Goal: Task Accomplishment & Management: Complete application form

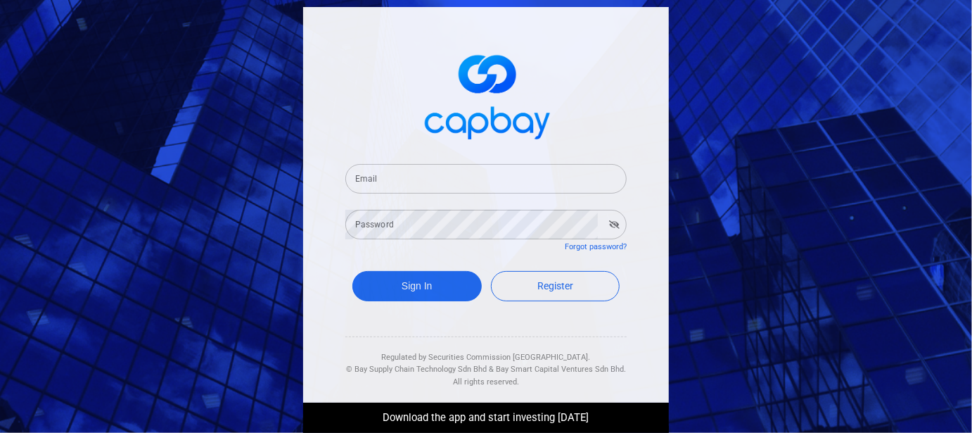
click at [544, 181] on input "Email" at bounding box center [485, 179] width 281 height 30
type input "[EMAIL_ADDRESS][DOMAIN_NAME]"
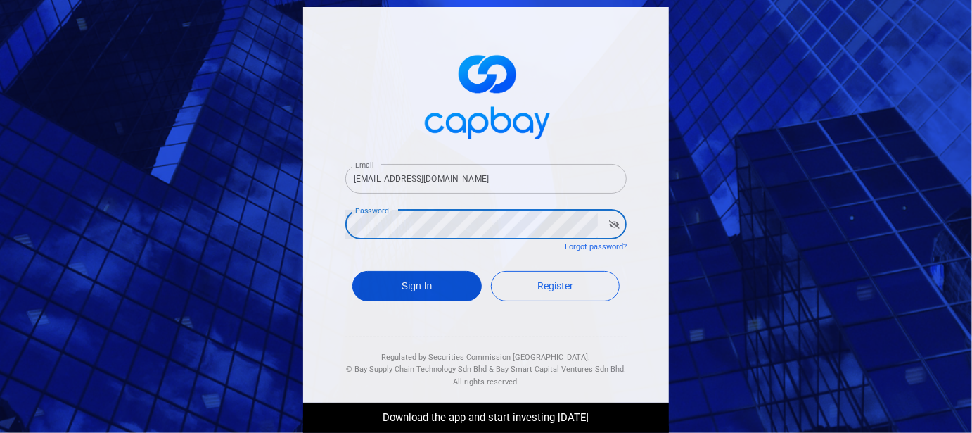
click at [414, 295] on button "Sign In" at bounding box center [416, 286] width 129 height 30
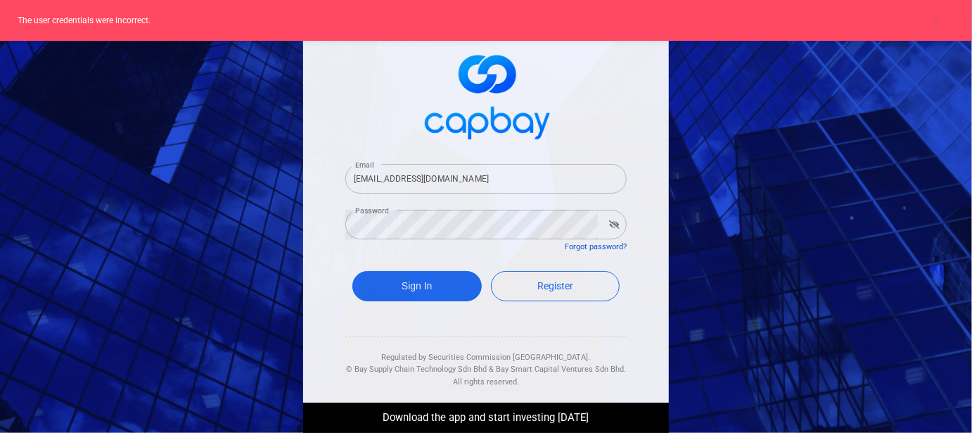
click at [599, 246] on link "Forgot password?" at bounding box center [596, 246] width 62 height 9
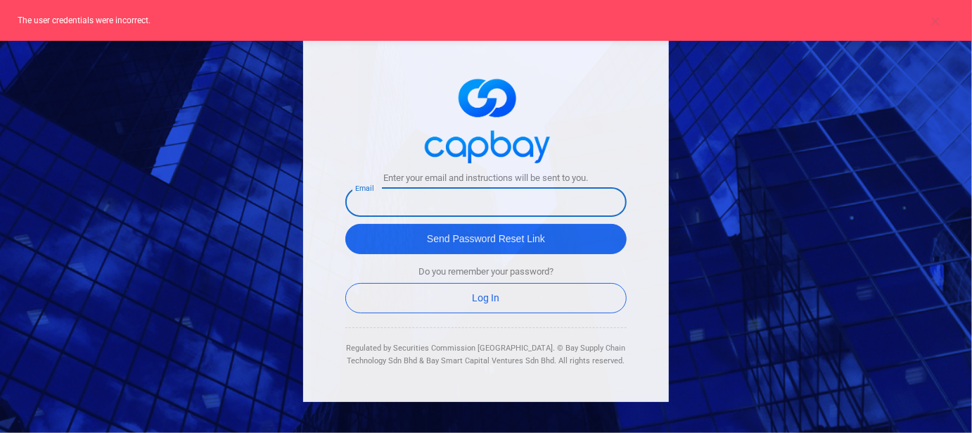
click at [531, 203] on input "text" at bounding box center [485, 202] width 281 height 30
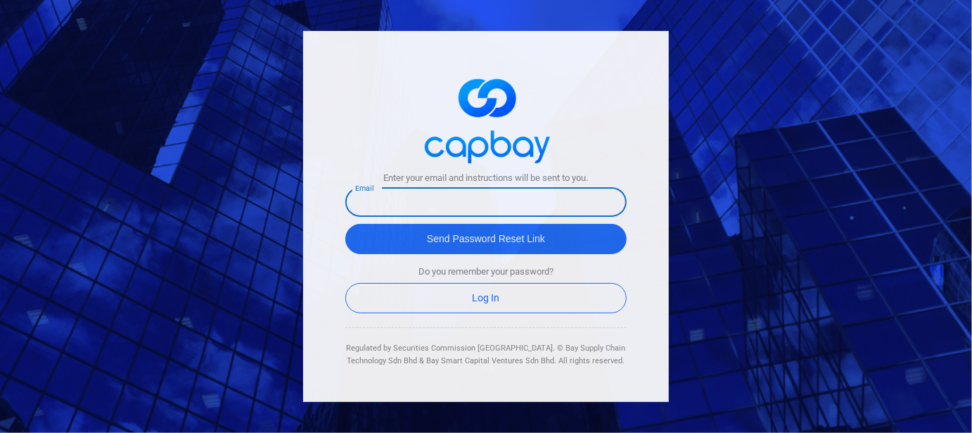
type input "[EMAIL_ADDRESS][DOMAIN_NAME]"
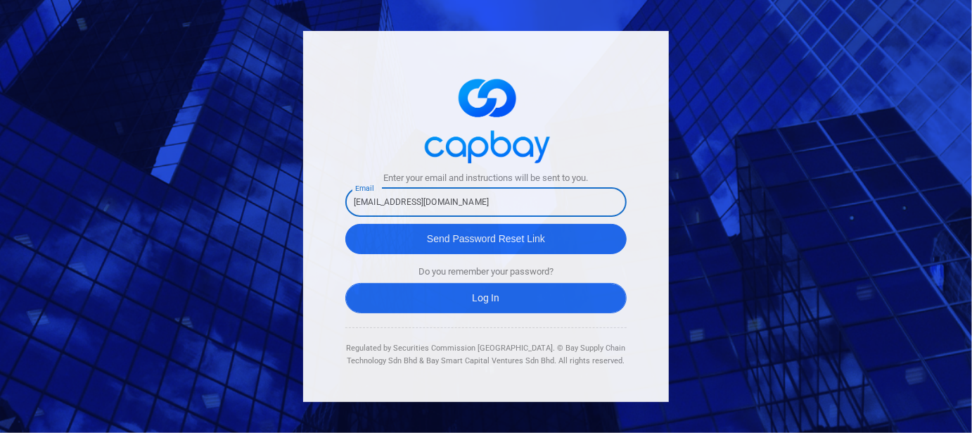
click at [492, 300] on link "Log In" at bounding box center [485, 298] width 281 height 30
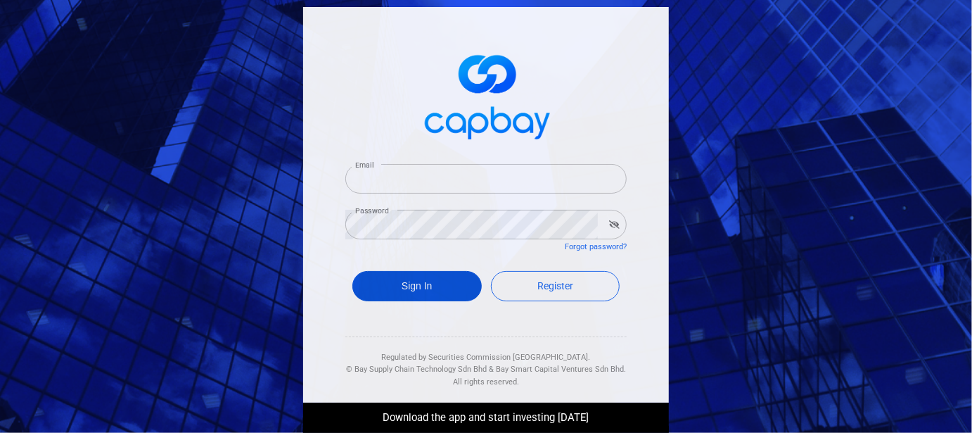
type input "[EMAIL_ADDRESS][DOMAIN_NAME]"
click at [413, 294] on button "Sign In" at bounding box center [416, 286] width 129 height 30
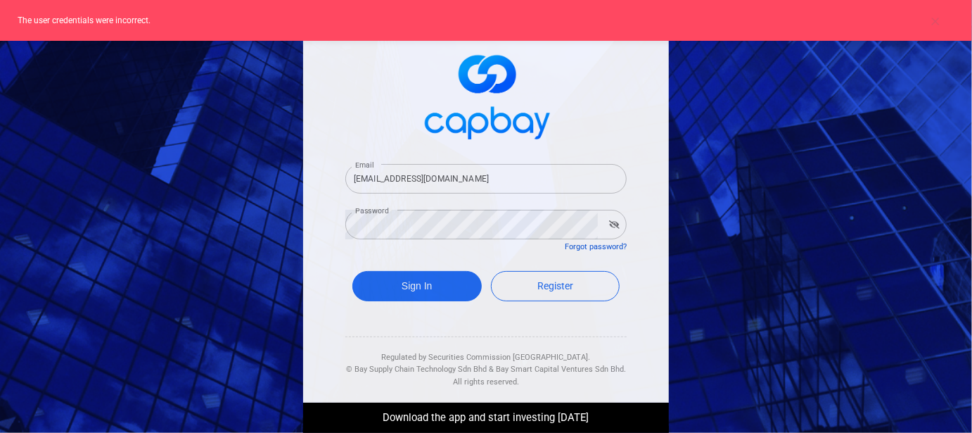
click at [586, 247] on link "Forgot password?" at bounding box center [596, 246] width 62 height 9
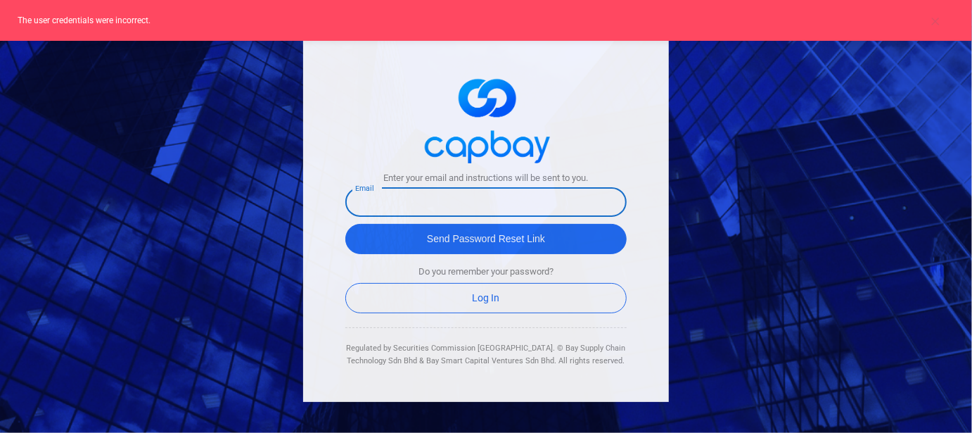
click at [464, 208] on input "text" at bounding box center [485, 202] width 281 height 30
type input "[EMAIL_ADDRESS][DOMAIN_NAME]"
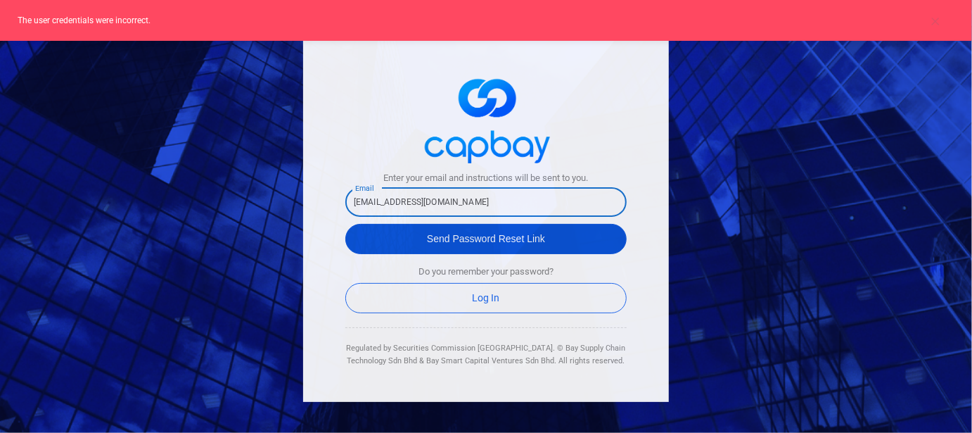
click at [481, 244] on button "Send Password Reset Link" at bounding box center [485, 239] width 281 height 30
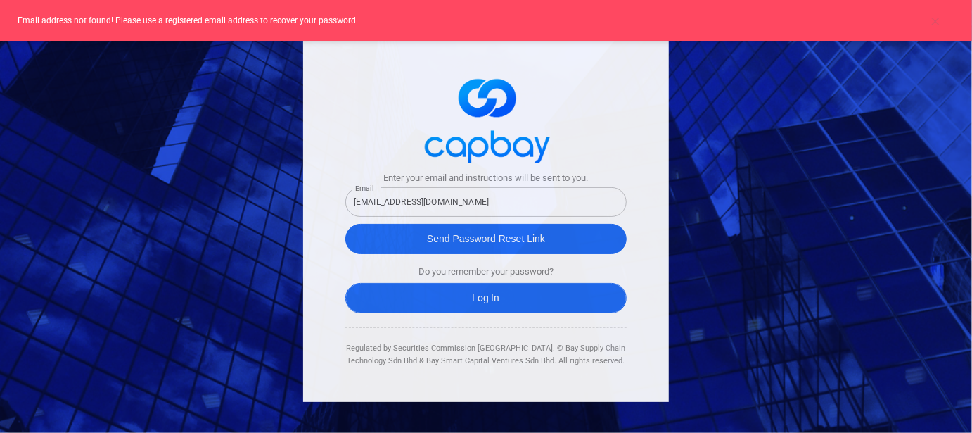
click at [491, 300] on link "Log In" at bounding box center [485, 298] width 281 height 30
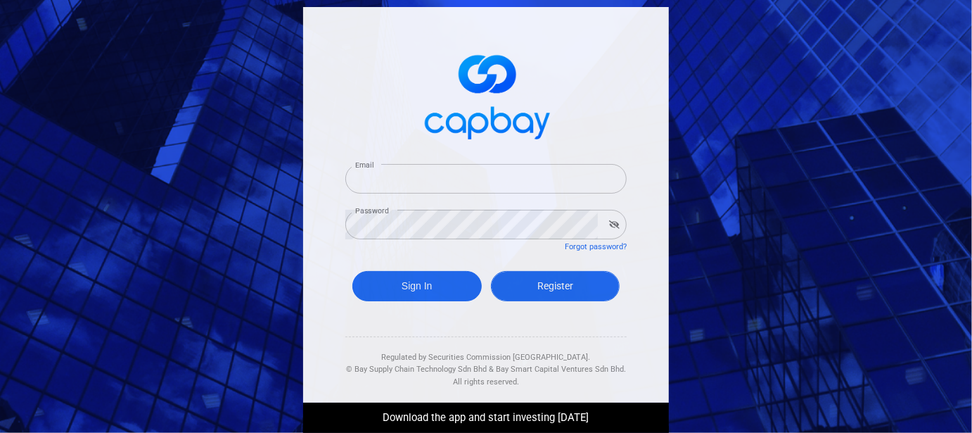
type input "[EMAIL_ADDRESS][DOMAIN_NAME]"
click at [535, 292] on link "Register" at bounding box center [555, 286] width 129 height 30
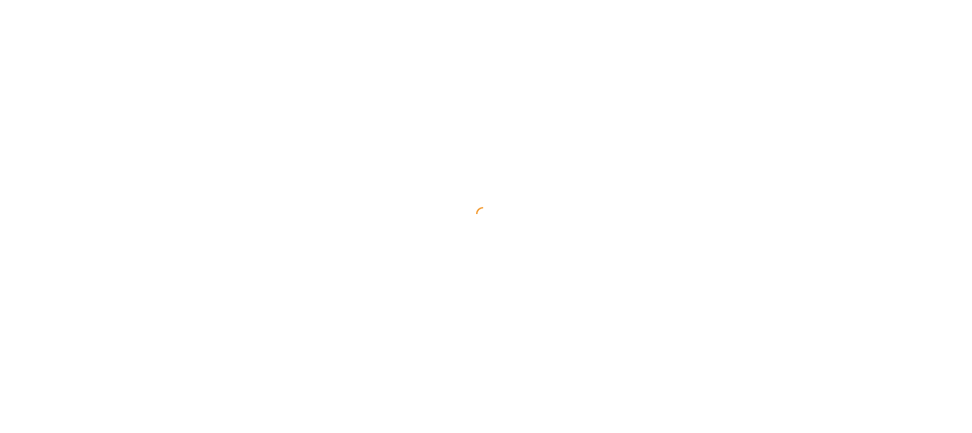
select select "MY"
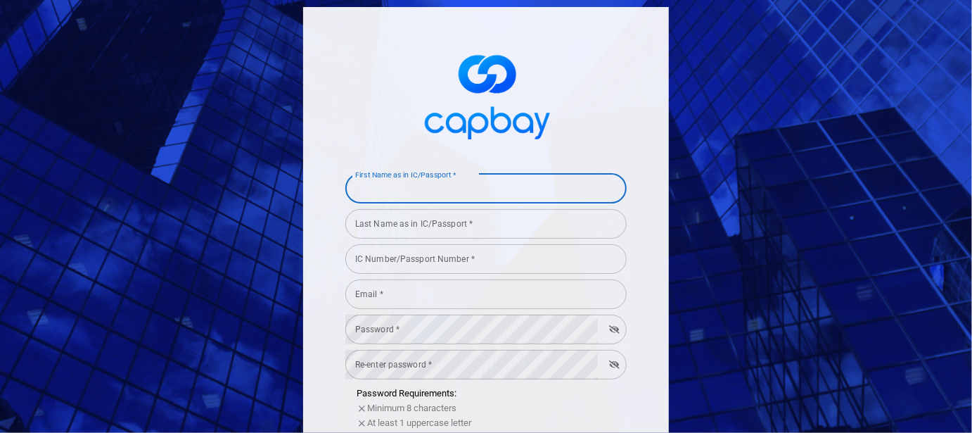
click at [447, 184] on input "First Name as in IC/Passport *" at bounding box center [485, 189] width 281 height 30
click at [430, 193] on input "First Name as in IC/Passport *" at bounding box center [485, 189] width 281 height 30
type input "Jia Min"
click at [404, 227] on input "Last Name as in IC/Passport *" at bounding box center [485, 224] width 281 height 30
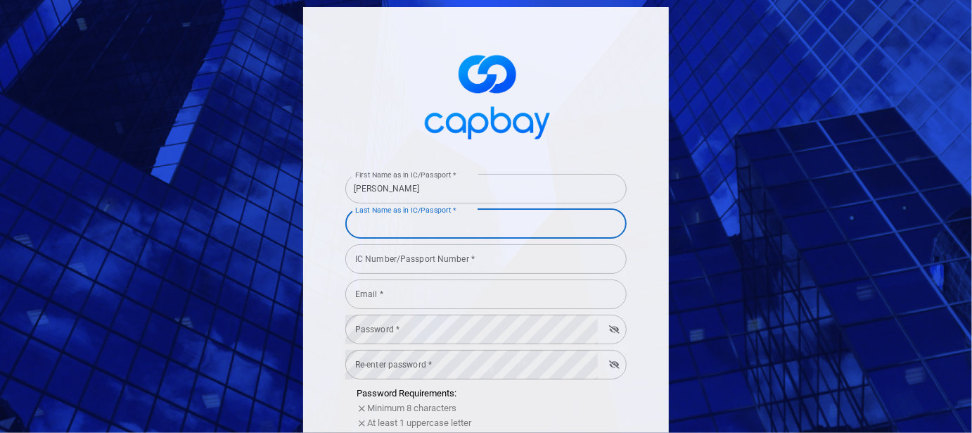
type input "Je"
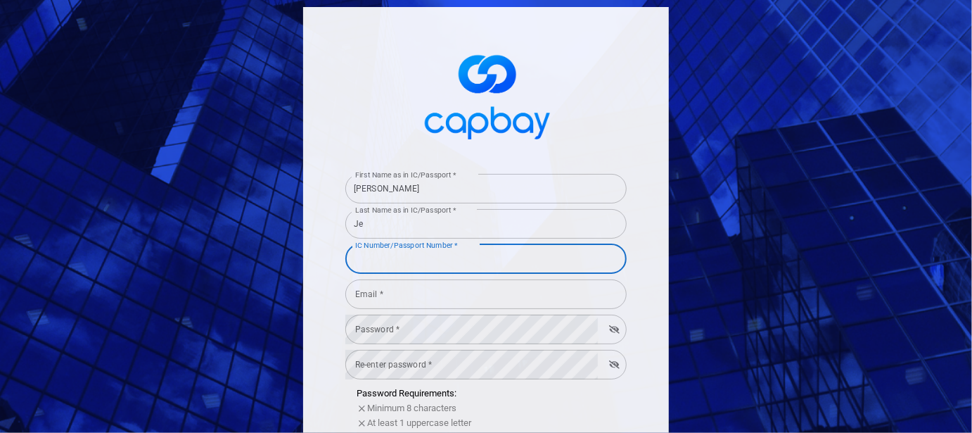
click at [415, 255] on input "IC Number/Passport Number *" at bounding box center [485, 259] width 281 height 30
type input "030106040260"
click at [440, 289] on input "Email *" at bounding box center [485, 294] width 281 height 30
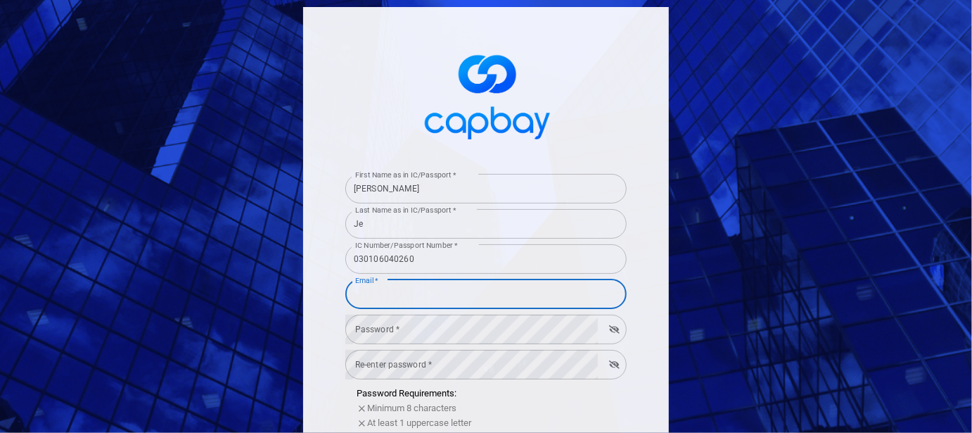
type input "[EMAIL_ADDRESS][DOMAIN_NAME]"
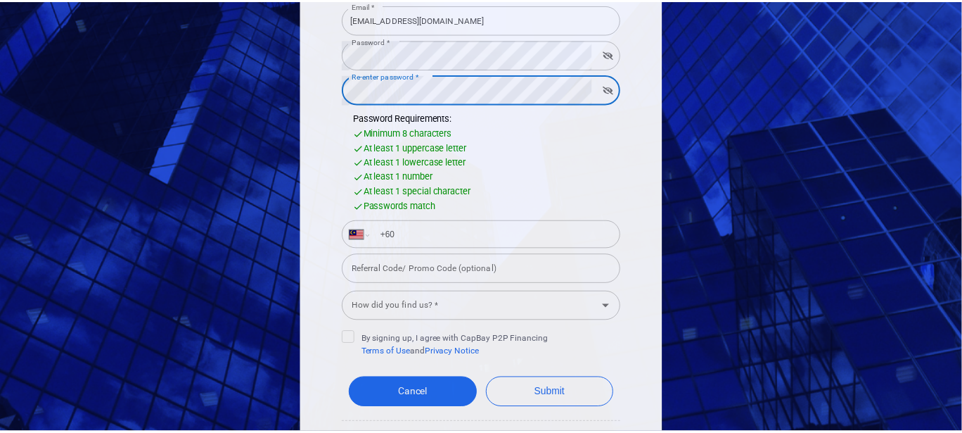
scroll to position [281, 0]
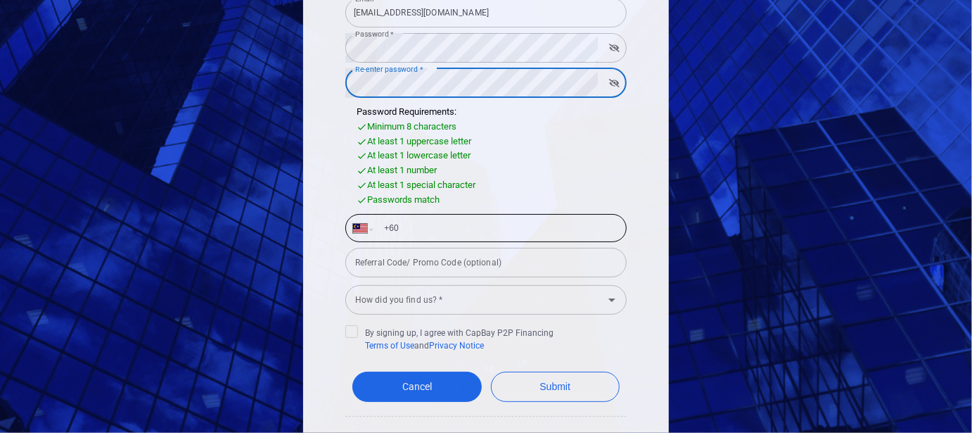
click at [405, 228] on input "+60" at bounding box center [497, 228] width 243 height 23
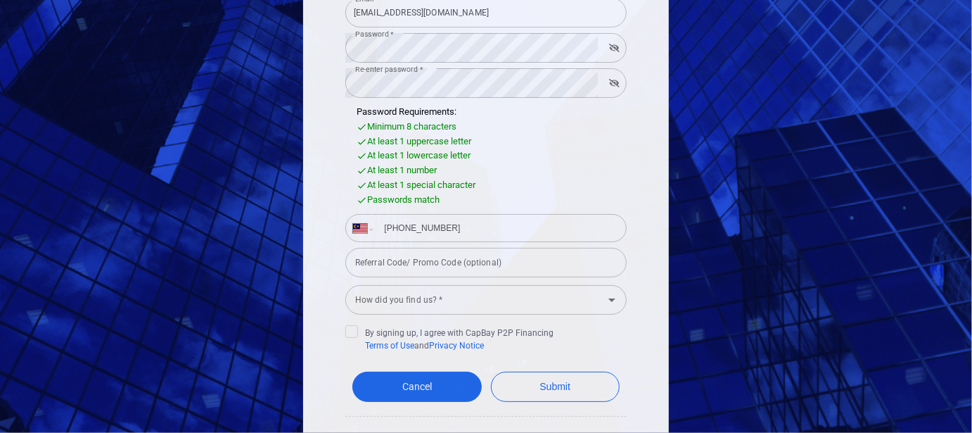
type input "+60 13 787 9639"
click at [484, 267] on input "Referral Code/ Promo Code (optional)" at bounding box center [485, 263] width 281 height 30
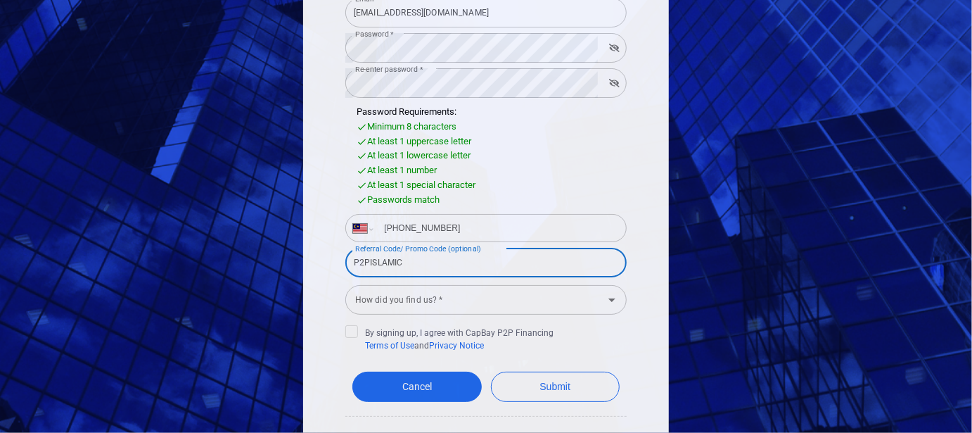
type input "P2PISLAMIC"
click at [505, 293] on input "How did you find us? *" at bounding box center [475, 300] width 250 height 26
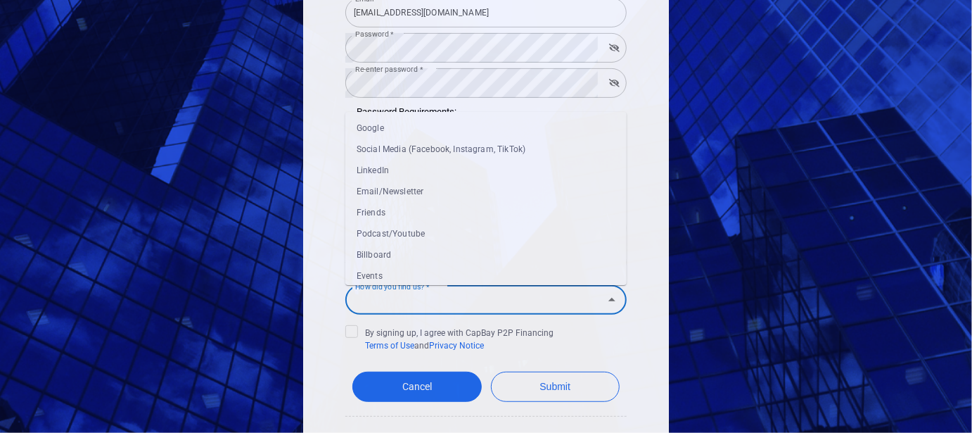
click at [389, 115] on ul "Google Social Media (Facebook, Instagram, TikTok) LinkedIn Email/Newsletter Fri…" at bounding box center [485, 199] width 281 height 173
click at [396, 132] on li "Google" at bounding box center [485, 128] width 281 height 21
type input "Google"
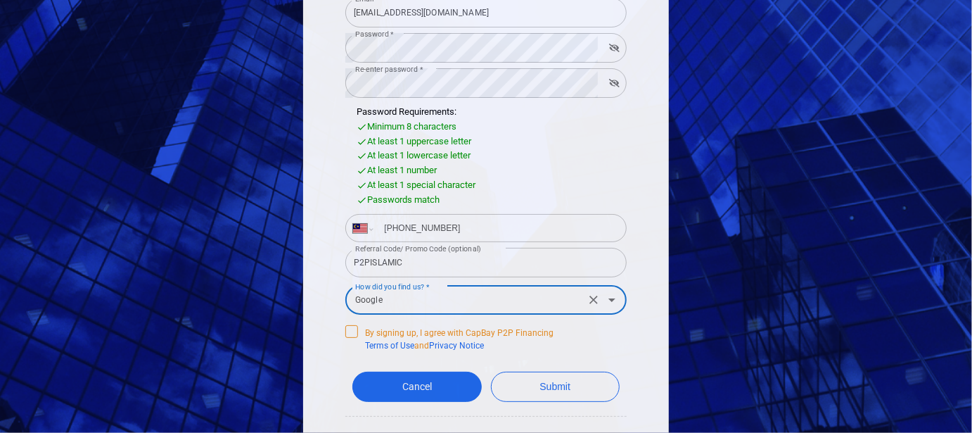
click at [346, 331] on icon at bounding box center [351, 330] width 11 height 11
click at [0, 0] on input "By signing up, I agree with CapBay P2P Financing Terms of Use and Privacy Notice" at bounding box center [0, 0] width 0 height 0
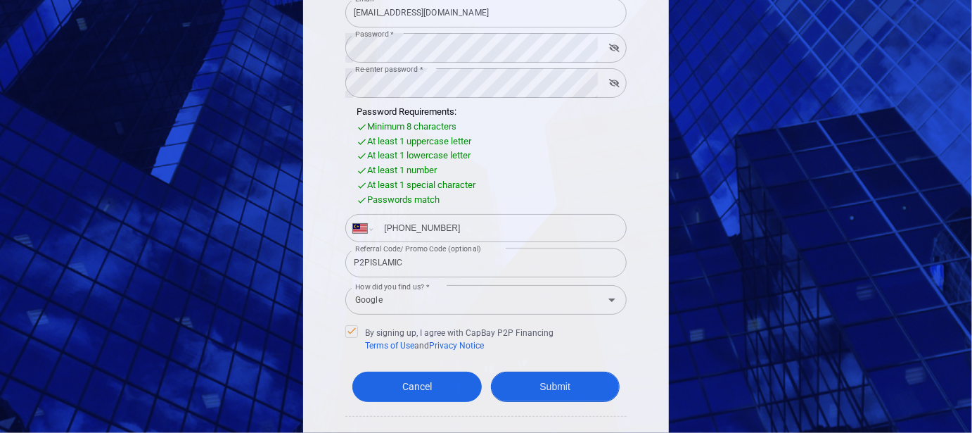
click at [529, 395] on button "Submit" at bounding box center [555, 386] width 129 height 30
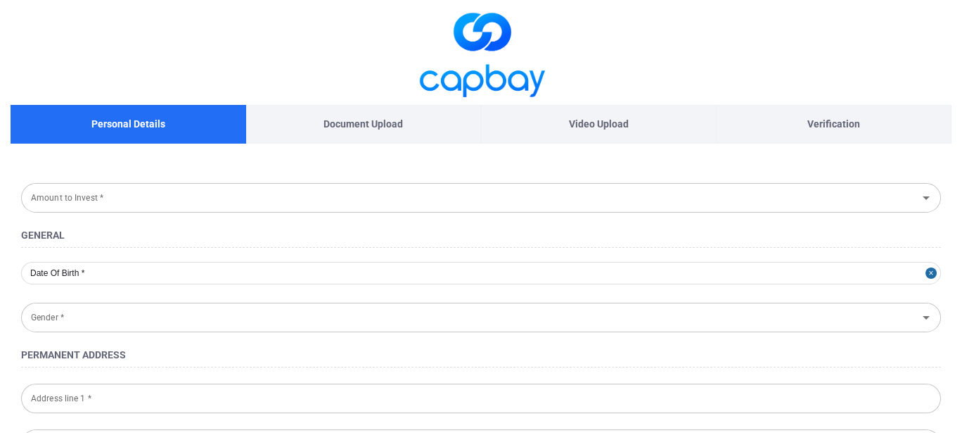
type input "RM 10,000 - RM 30,000"
type input "2003-01-06"
type input "Female"
type input "21, Jalan Cheng Perdana 1/36"
type input "Melaka"
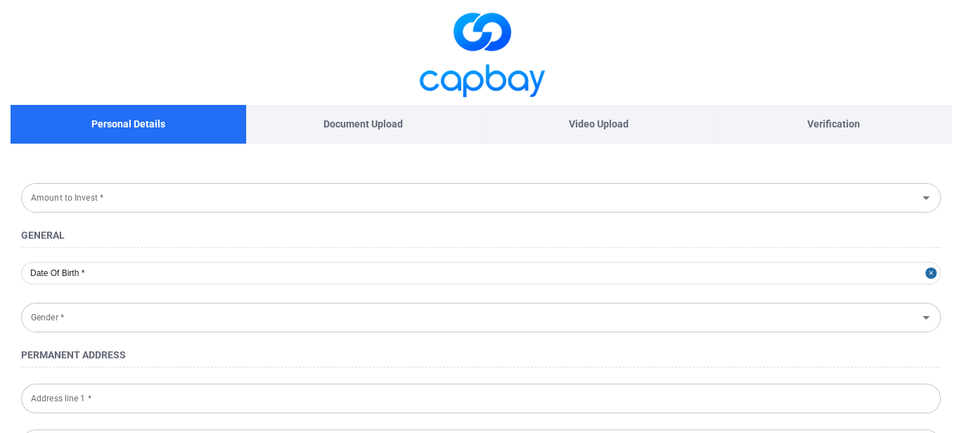
type input "75250"
type input "Melaka"
type input "030106-04-0260"
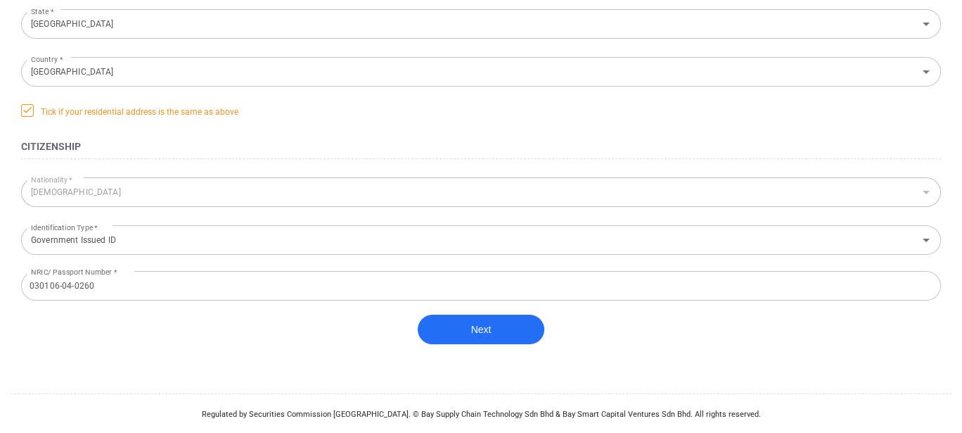
scroll to position [563, 0]
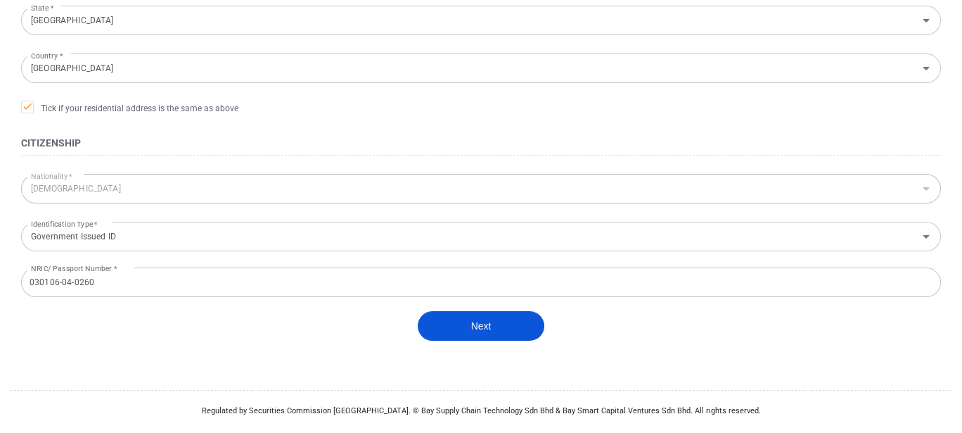
click at [466, 322] on button "Next" at bounding box center [481, 326] width 127 height 30
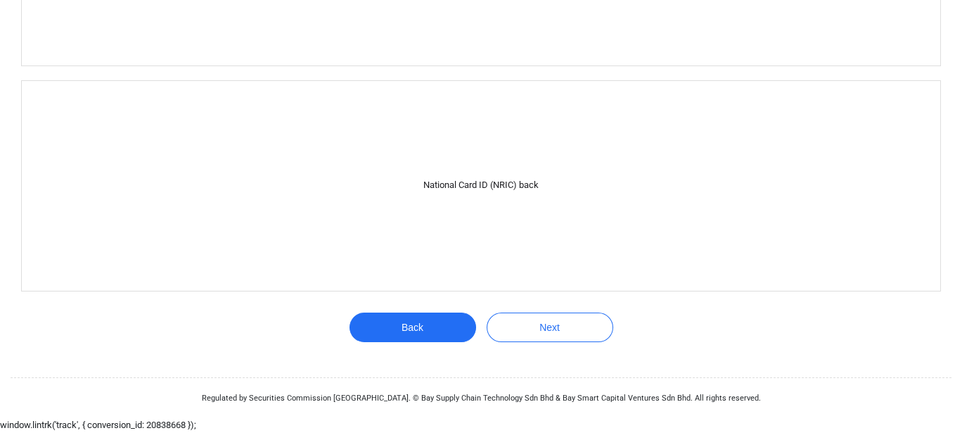
scroll to position [397, 0]
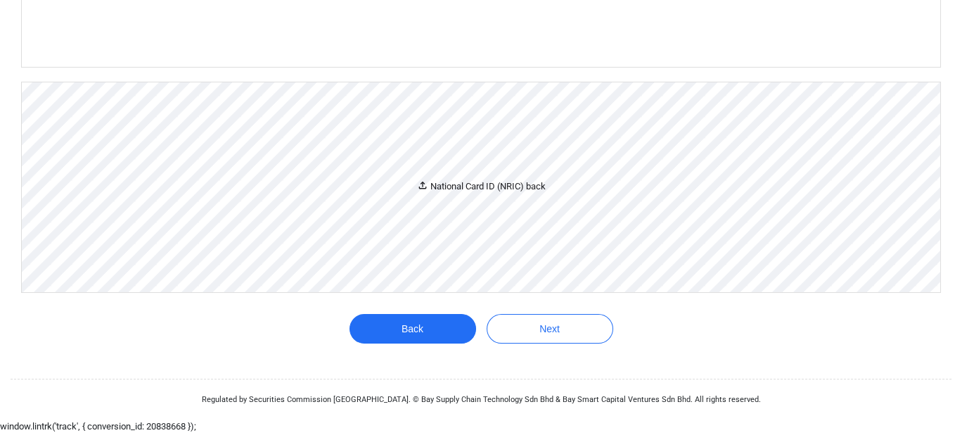
click at [451, 200] on div "National Card ID (NRIC) back" at bounding box center [481, 187] width 919 height 210
